Goal: Information Seeking & Learning: Find specific fact

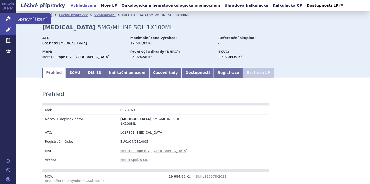
scroll to position [464, 0]
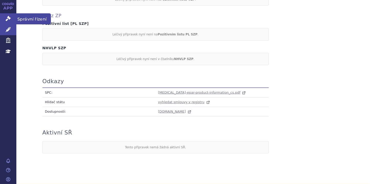
drag, startPoint x: 0, startPoint y: 0, endPoint x: 8, endPoint y: 18, distance: 19.7
click at [8, 18] on icon at bounding box center [8, 18] width 5 height 5
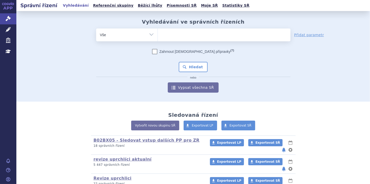
click at [151, 34] on select "Vše Spisová značka Typ SŘ Přípravek/SUKL kód Účastník/Držitel" at bounding box center [126, 34] width 61 height 12
select select "filter-file-number"
click at [96, 28] on select "Vše Spisová značka Typ SŘ Přípravek/SUKL kód Účastník/Držitel" at bounding box center [126, 34] width 61 height 12
click at [170, 35] on ul at bounding box center [224, 33] width 133 height 11
click at [158, 35] on select at bounding box center [158, 34] width 0 height 13
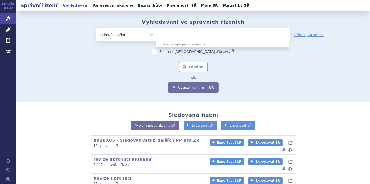
paste input "SUKLS298611/2024"
type input "SUKLS298611/2024"
select select "SUKLS298611/2024"
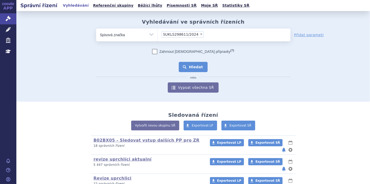
click at [199, 69] on button "Hledat" at bounding box center [193, 67] width 29 height 10
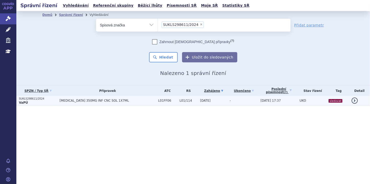
click at [37, 99] on p "SUKLS298611/2024" at bounding box center [38, 99] width 38 height 4
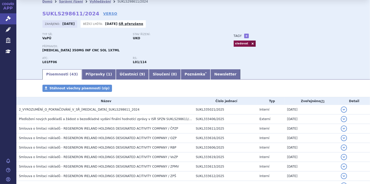
scroll to position [20, 0]
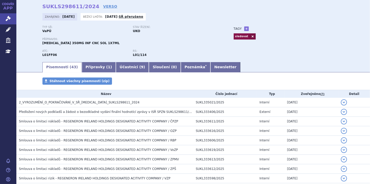
click at [63, 68] on link "Písemnosti ( 43 )" at bounding box center [61, 67] width 39 height 10
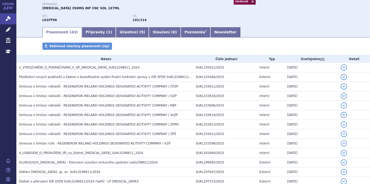
scroll to position [61, 0]
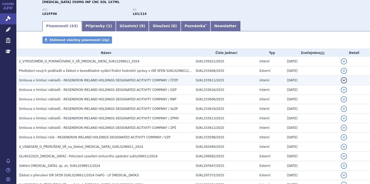
click at [109, 79] on span "Smlouva o limitaci nákladů - REGENERON IRELAND HOLDINGS DESIGNATED ACITIVITY CO…" at bounding box center [98, 80] width 159 height 4
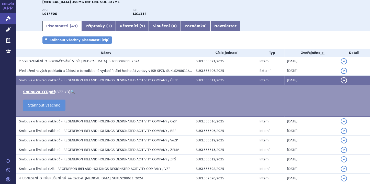
click at [70, 91] on link "🔍" at bounding box center [72, 92] width 4 height 4
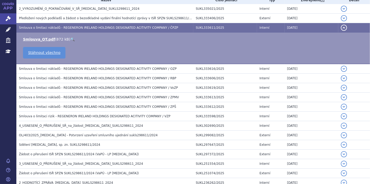
scroll to position [93, 0]
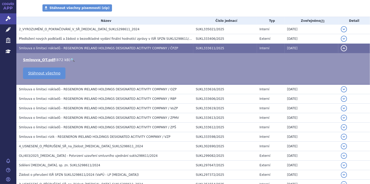
click at [341, 47] on button "detail" at bounding box center [344, 48] width 6 height 6
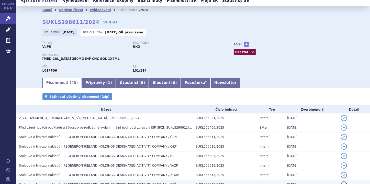
scroll to position [0, 0]
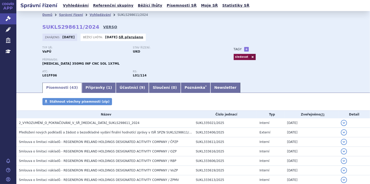
click at [103, 27] on link "VERSO" at bounding box center [110, 26] width 14 height 5
click at [7, 19] on icon at bounding box center [8, 18] width 5 height 5
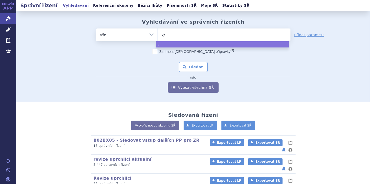
type input "vyv"
type input "vyvg"
type input "vyvga"
type input "vyvgar"
type input "vyvgart"
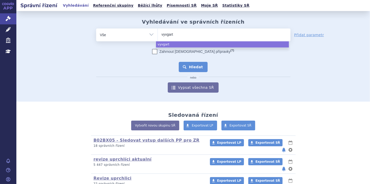
select select "vyvgart"
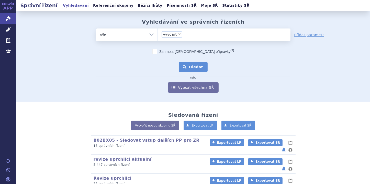
click at [194, 67] on button "Hledat" at bounding box center [193, 67] width 29 height 10
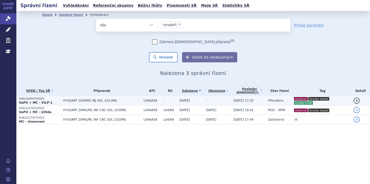
click at [81, 99] on span "VYVGART 1000MG INJ SOL 1X5,6ML" at bounding box center [102, 101] width 78 height 4
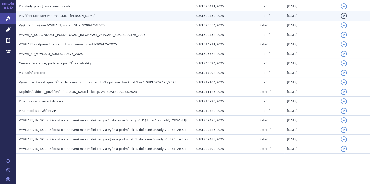
scroll to position [89, 0]
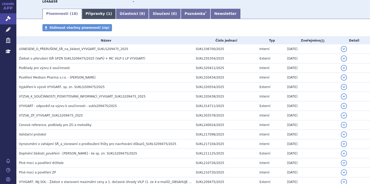
click at [83, 14] on link "Přípravky ( 1 )" at bounding box center [99, 14] width 34 height 10
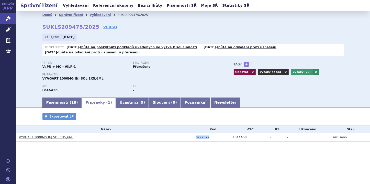
drag, startPoint x: 196, startPoint y: 138, endPoint x: 208, endPoint y: 137, distance: 12.3
click at [208, 137] on td "0272072" at bounding box center [212, 137] width 37 height 8
copy div "0272072"
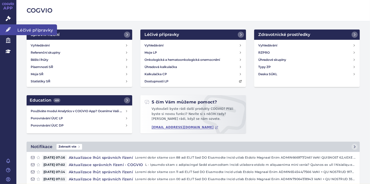
click at [7, 30] on icon at bounding box center [8, 29] width 5 height 5
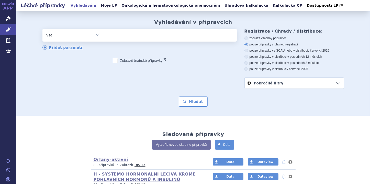
click at [110, 35] on ul at bounding box center [170, 34] width 133 height 11
click at [104, 35] on select at bounding box center [104, 34] width 0 height 13
paste input "0272072"
type input "0272072"
select select "0272072"
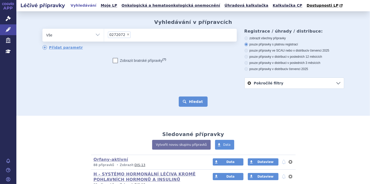
click at [193, 102] on button "Hledat" at bounding box center [193, 101] width 29 height 10
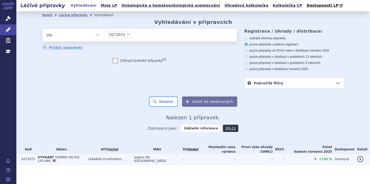
click at [63, 158] on span "1000MG INJ SOL 1X5,6ML" at bounding box center [59, 158] width 42 height 7
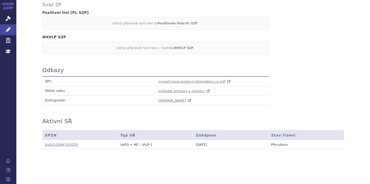
scroll to position [288, 0]
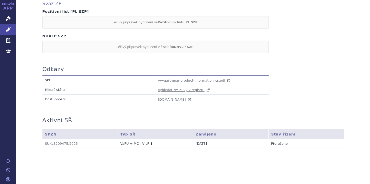
click at [163, 82] on td "vyvgart-epar-product-information_cs.pdf" at bounding box center [212, 80] width 113 height 10
click at [164, 80] on span "vyvgart-epar-product-information_cs.pdf" at bounding box center [191, 80] width 67 height 4
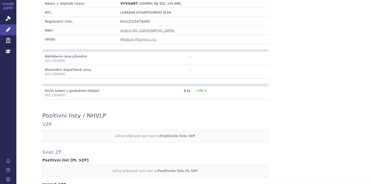
scroll to position [164, 0]
